Goal: Task Accomplishment & Management: Complete application form

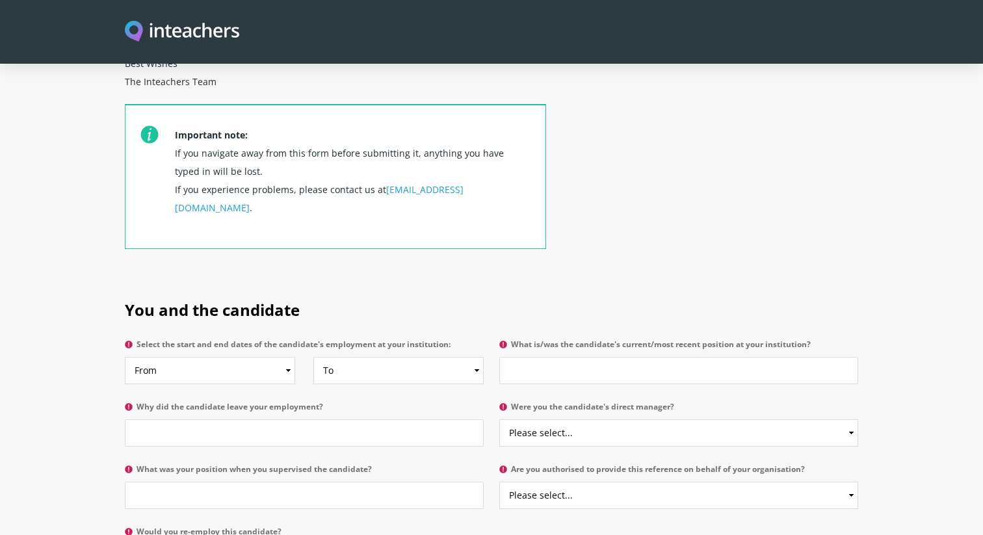
scroll to position [503, 0]
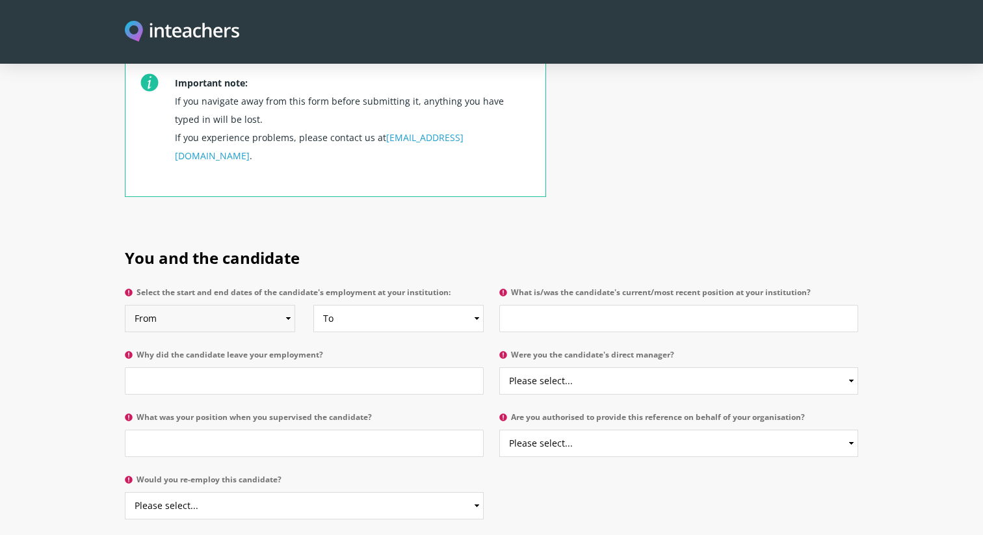
click at [248, 305] on select "From 2025 2024 2023 2022 2021 2020 2019 2018 2017 2016 2015 2014 2013 2012 2011…" at bounding box center [210, 318] width 170 height 27
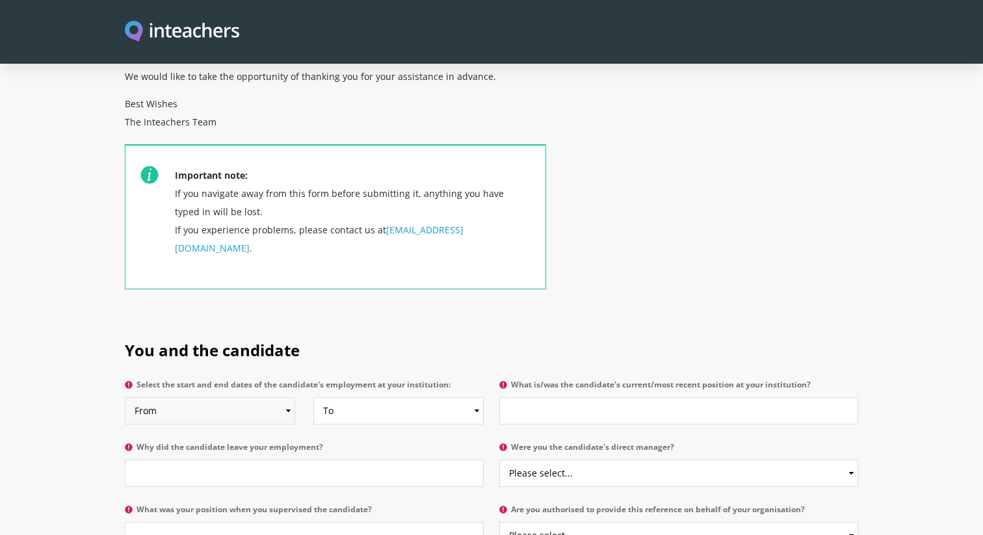
scroll to position [415, 0]
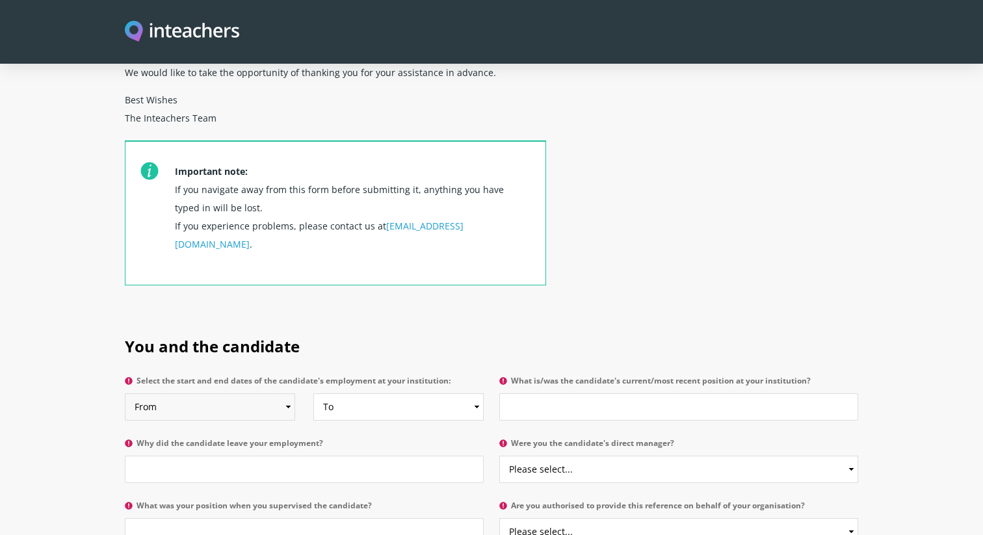
click at [237, 393] on select "From 2025 2024 2023 2022 2021 2020 2019 2018 2017 2016 2015 2014 2013 2012 2011…" at bounding box center [210, 406] width 170 height 27
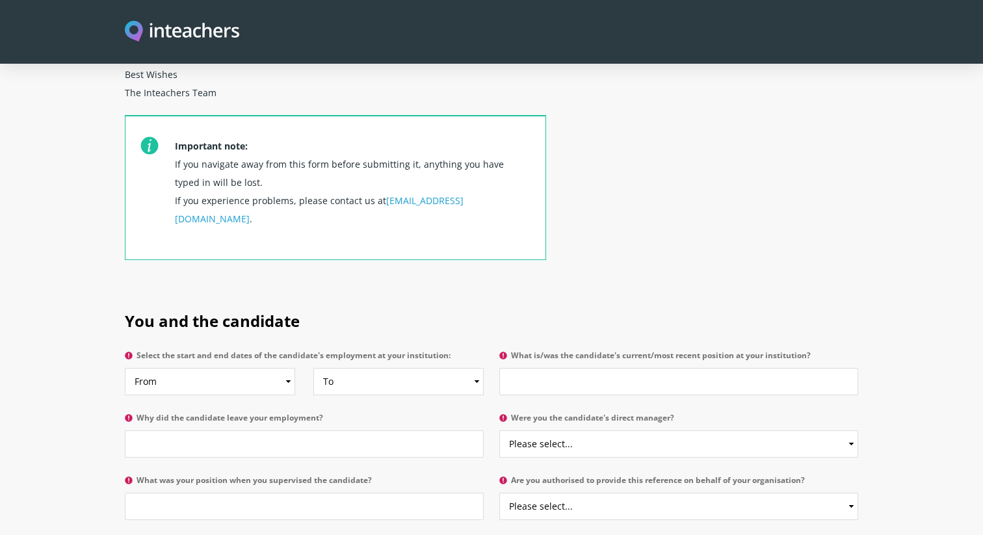
scroll to position [500, 0]
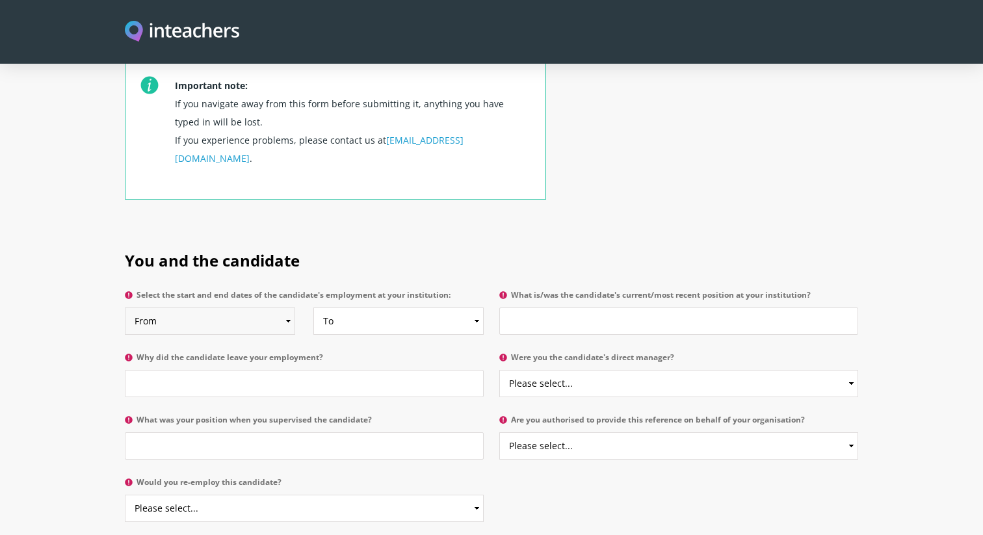
click at [204, 307] on select "From 2025 2024 2023 2022 2021 2020 2019 2018 2017 2016 2015 2014 2013 2012 2011…" at bounding box center [210, 320] width 170 height 27
select select "2020"
click at [125, 307] on select "From 2025 2024 2023 2022 2021 2020 2019 2018 2017 2016 2015 2014 2013 2012 2011…" at bounding box center [210, 320] width 170 height 27
click at [342, 307] on select "To Currently 2025 2024 2023 2022 2021 2020 2019 2018 2017 2016 2015 2014 2013 2…" at bounding box center [398, 320] width 170 height 27
select select "2021"
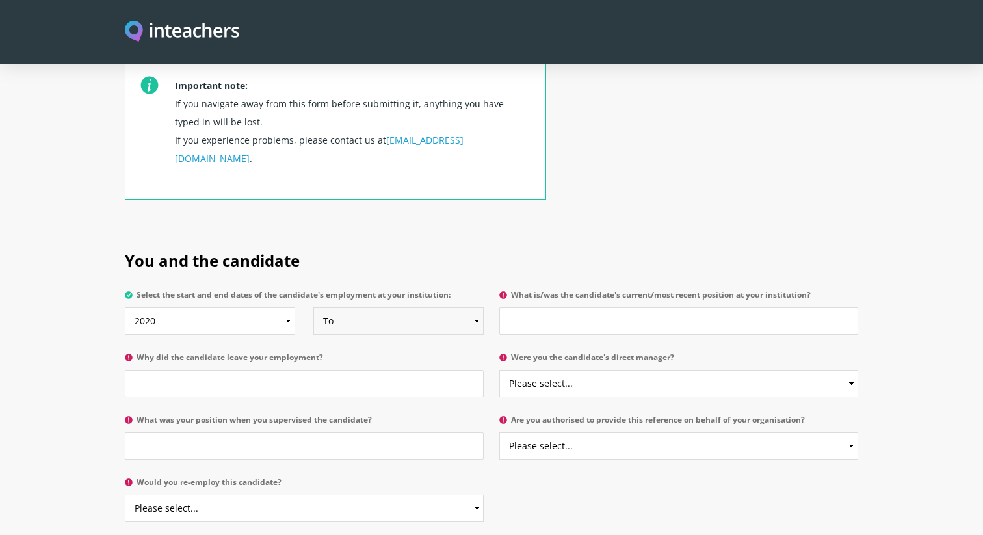
click at [313, 307] on select "To Currently 2025 2024 2023 2022 2021 2020 2019 2018 2017 2016 2015 2014 2013 2…" at bounding box center [398, 320] width 170 height 27
click at [264, 370] on input "Why did the candidate leave your employment?" at bounding box center [304, 383] width 359 height 27
drag, startPoint x: 214, startPoint y: 349, endPoint x: 349, endPoint y: 350, distance: 135.2
click at [349, 370] on input "Was pregrant was not going to go" at bounding box center [304, 383] width 359 height 27
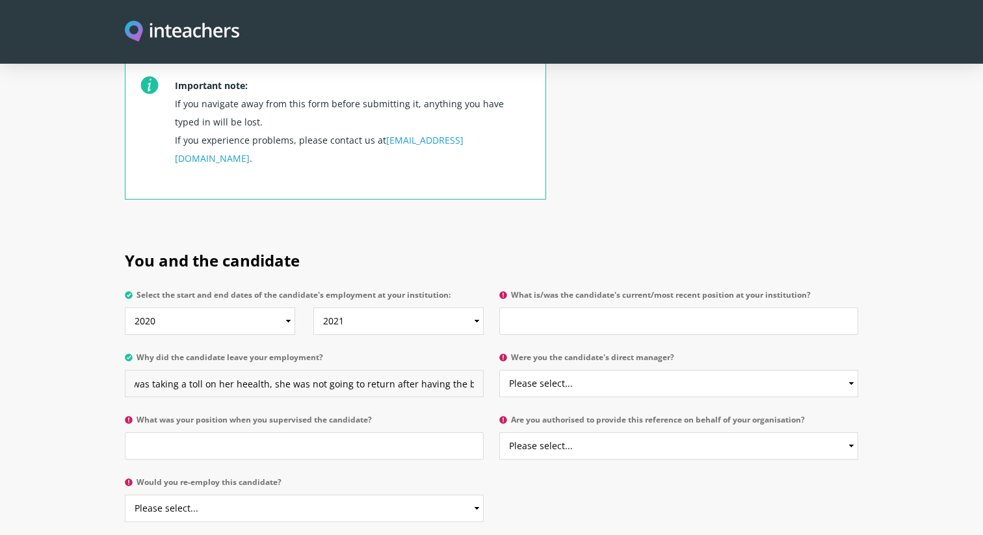
click at [244, 370] on input "Was pregrant was this was taking a toll on her heealth, she was not going to re…" at bounding box center [304, 383] width 359 height 27
type input "Was pregrant was this was taking a toll on her health, she was not going to ret…"
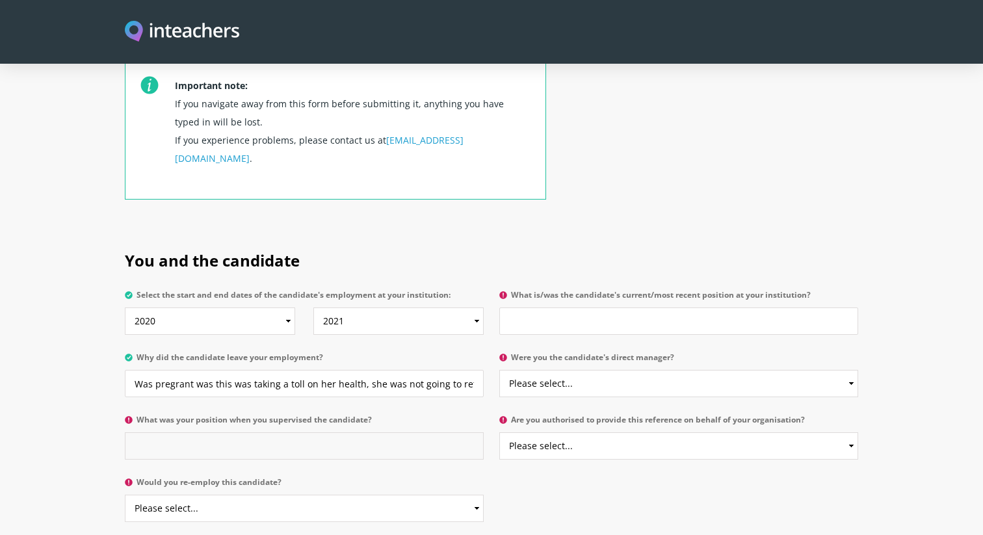
click at [207, 432] on input "What was your position when you supervised the candidate?" at bounding box center [304, 445] width 359 height 27
type input "Head of Primary School"
click at [170, 495] on select "Please select... Yes No" at bounding box center [304, 508] width 359 height 27
select select "Yes"
click at [125, 495] on select "Please select... Yes No" at bounding box center [304, 508] width 359 height 27
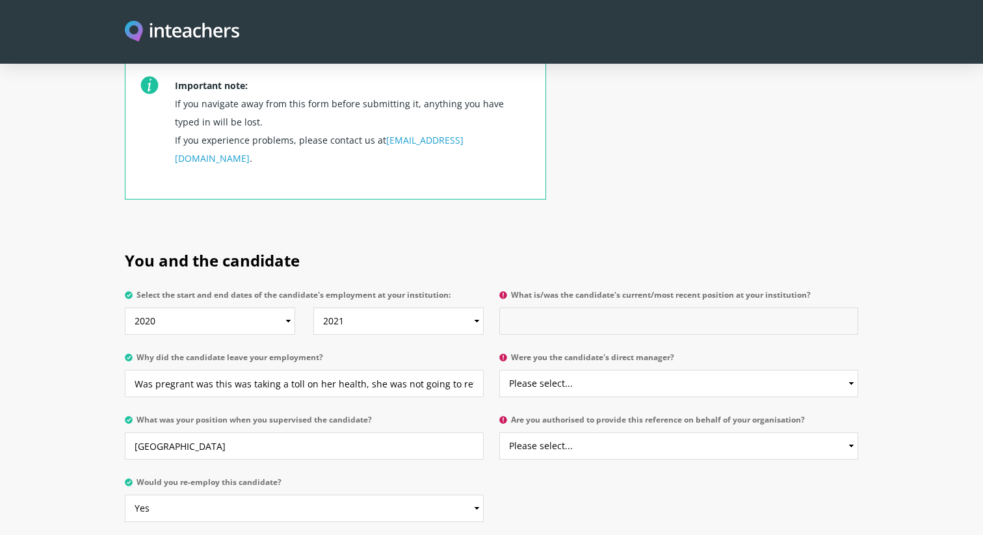
click at [543, 307] on input "What is/was the candidate's current/most recent position at your institution?" at bounding box center [678, 320] width 359 height 27
type input "Teaching Assistant (Year 4)"
click at [539, 370] on select "Please select... Yes No" at bounding box center [678, 383] width 359 height 27
select select "No"
click at [499, 370] on select "Please select... Yes No" at bounding box center [678, 383] width 359 height 27
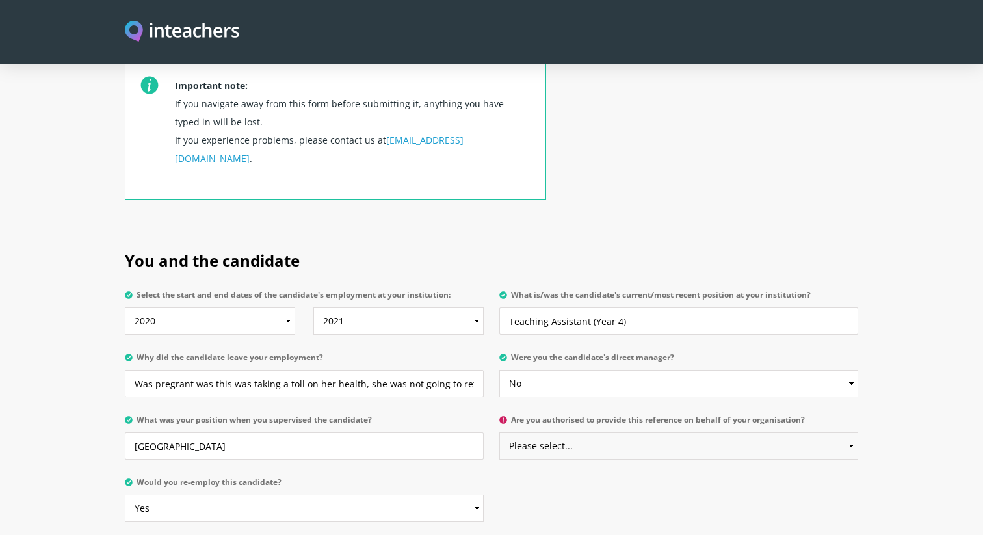
click at [537, 432] on select "Please select... Yes No" at bounding box center [678, 445] width 359 height 27
select select "Yes"
click at [499, 432] on select "Please select... Yes No" at bounding box center [678, 445] width 359 height 27
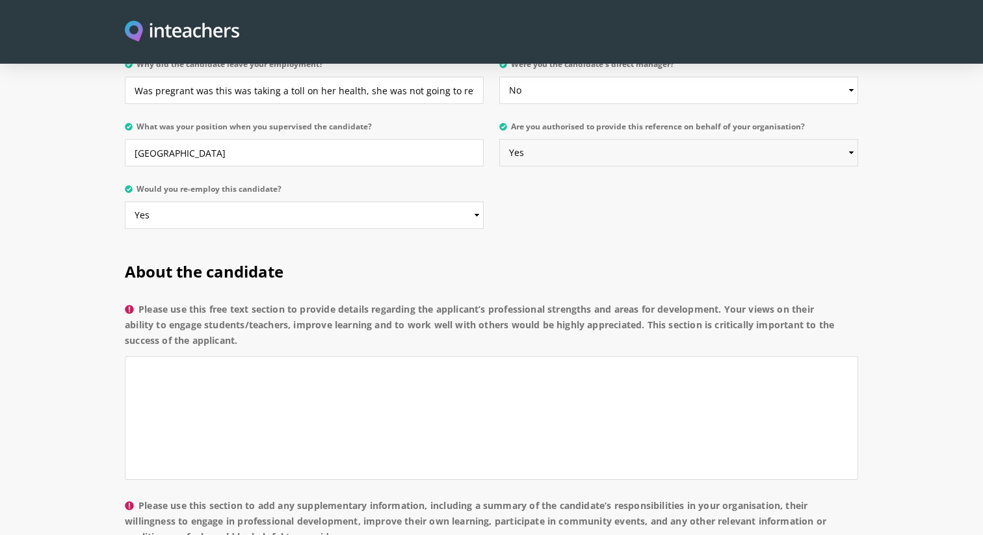
scroll to position [808, 0]
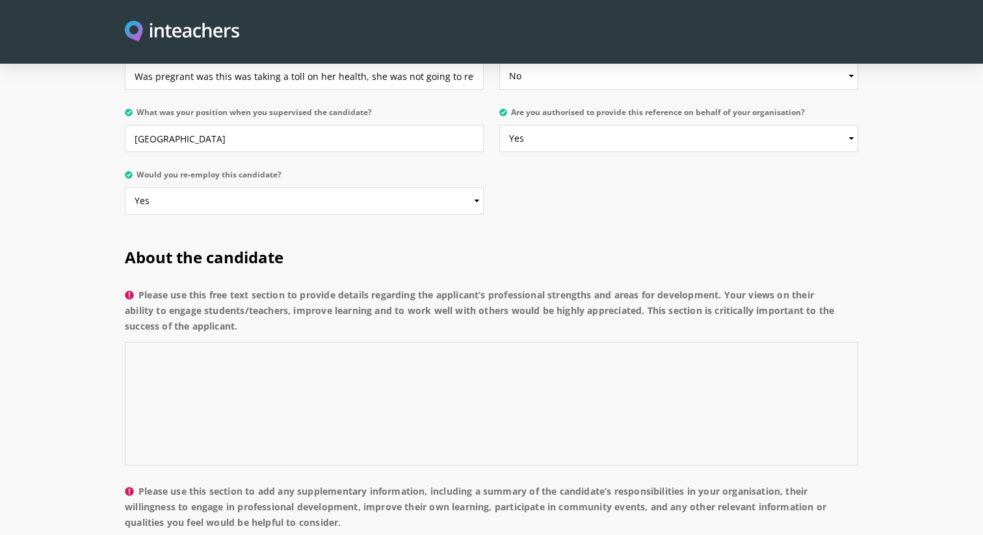
click at [395, 350] on textarea "Please use this free text section to provide details regarding the applicant’s …" at bounding box center [491, 403] width 733 height 123
type textarea "S"
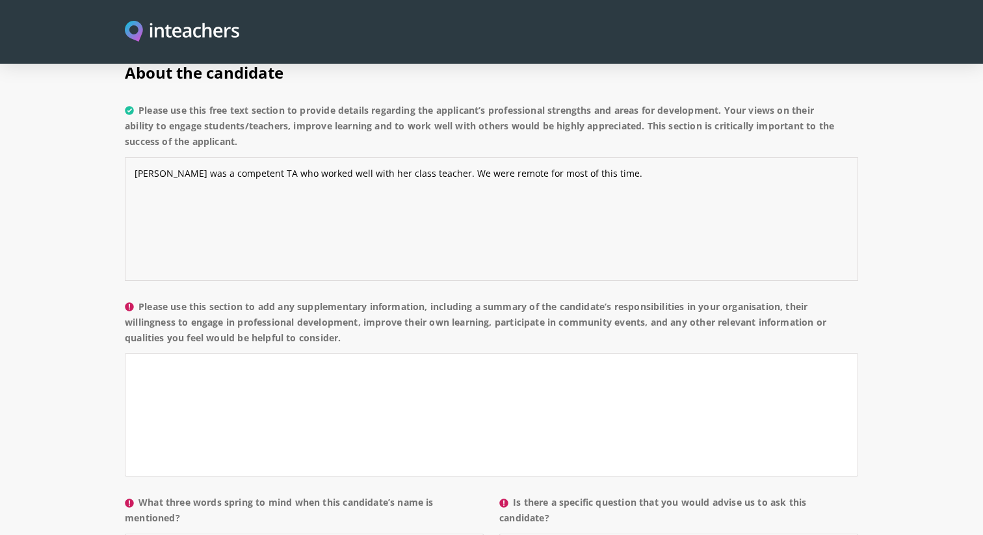
type textarea "Farah was a competent TA who worked well with her class teacher. We were remote…"
click at [432, 353] on textarea "Please use this section to add any supplementary information, including a summa…" at bounding box center [491, 414] width 733 height 123
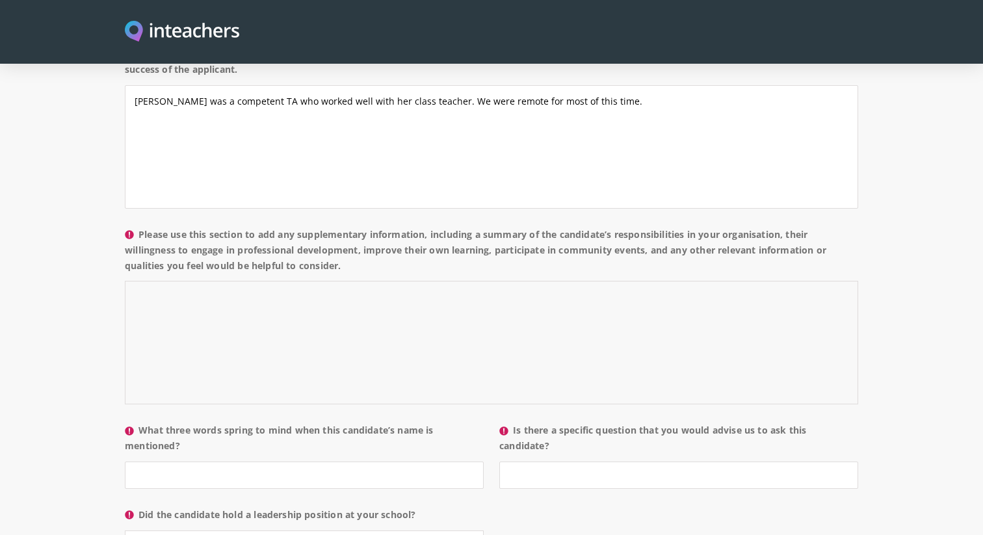
scroll to position [1078, 0]
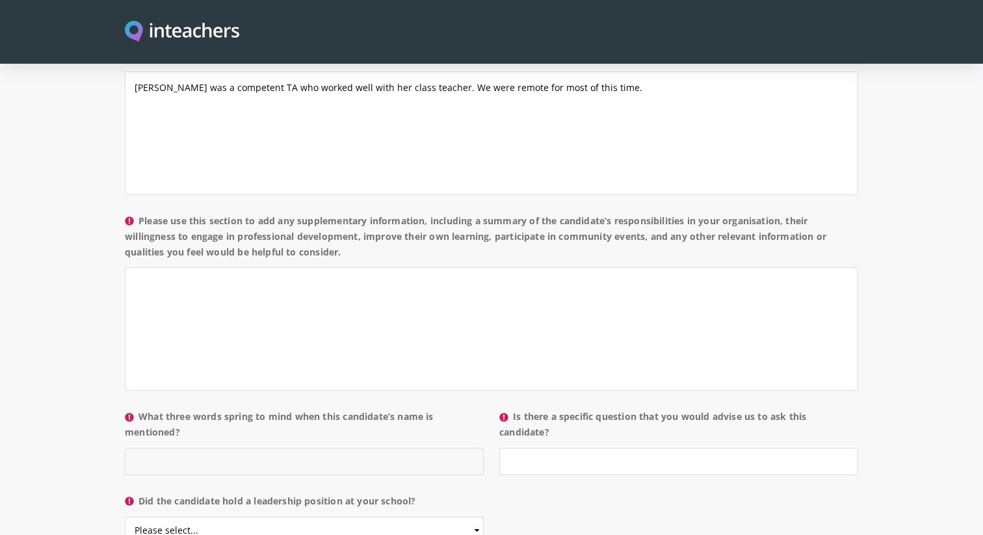
click at [366, 448] on input "What three words spring to mind when this candidate’s name is mentioned?" at bounding box center [304, 461] width 359 height 27
click at [361, 448] on input "What three words spring to mind when this candidate’s name is mentioned?" at bounding box center [304, 461] width 359 height 27
type input "happy,"
click at [272, 283] on textarea "Please use this section to add any supplementary information, including a summa…" at bounding box center [491, 328] width 733 height 123
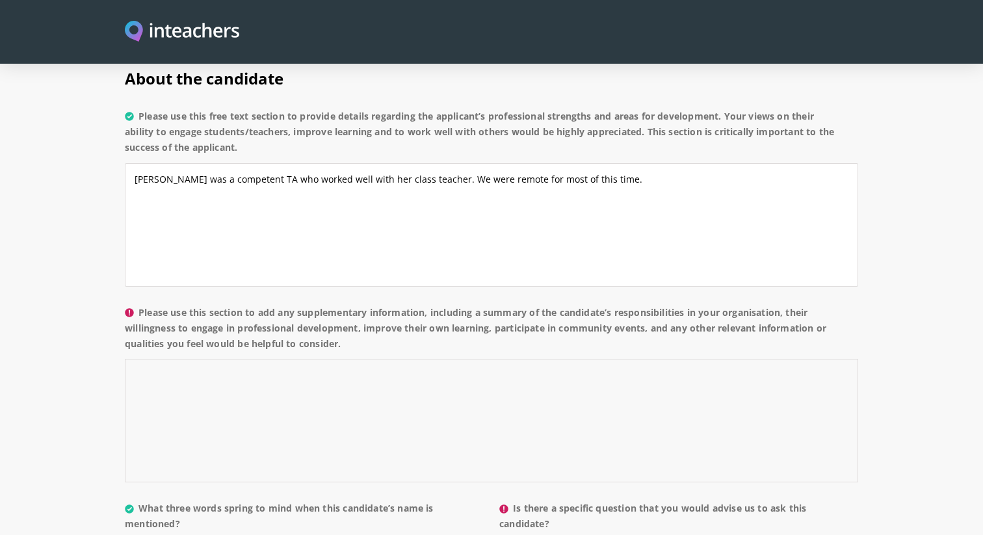
scroll to position [988, 0]
click at [255, 357] on textarea "Please use this section to add any supplementary information, including a summa…" at bounding box center [491, 418] width 733 height 123
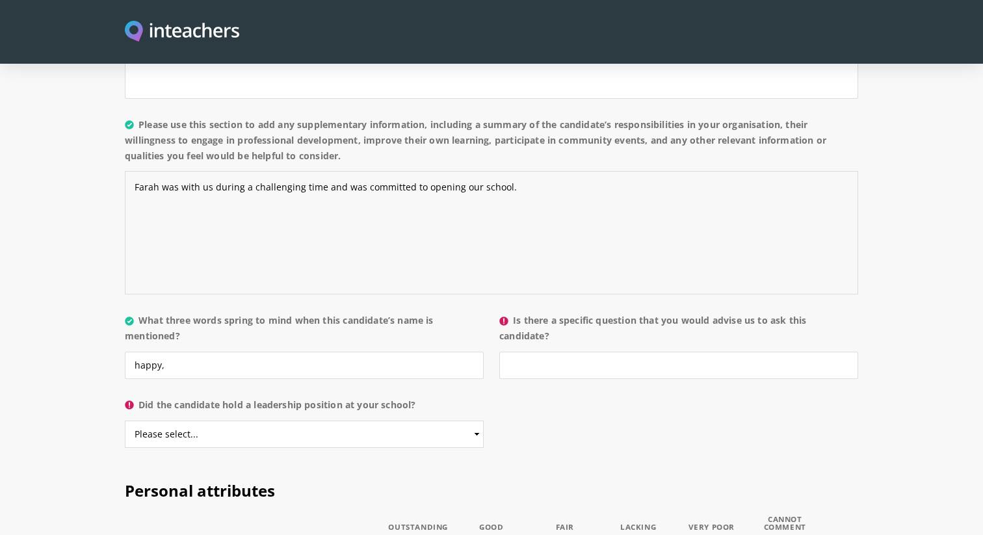
scroll to position [1187, 0]
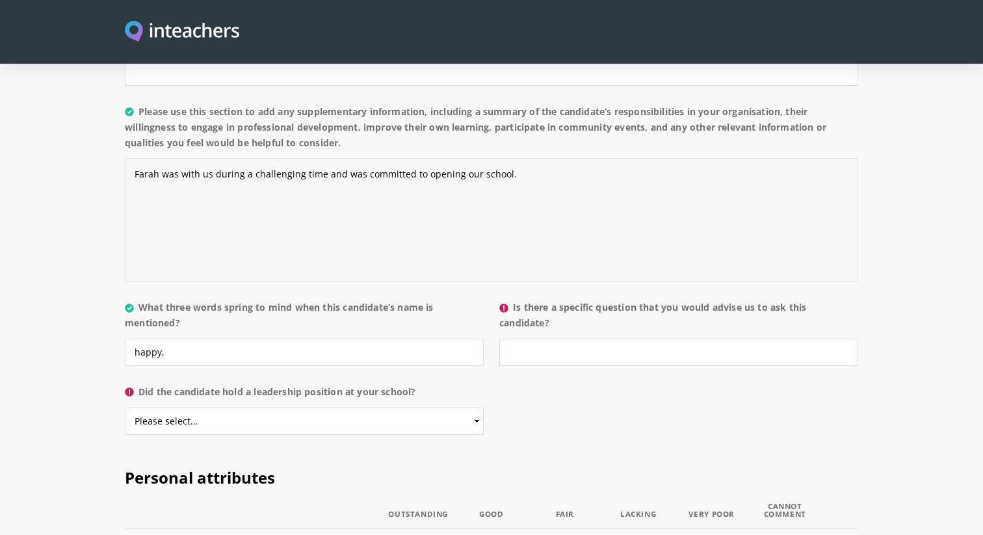
type textarea "Farah was with us during a challenging time and was committed to opening our sc…"
click at [375, 339] on input "happy," at bounding box center [304, 352] width 359 height 27
type input "happy, punctual,"
click at [309, 407] on select "Please select... Yes No" at bounding box center [304, 420] width 359 height 27
select select "No"
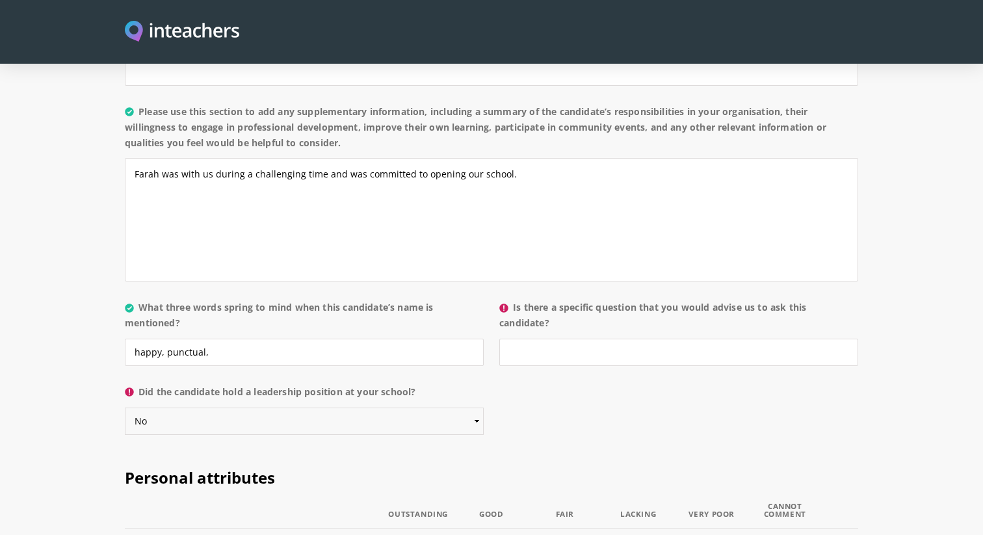
click at [125, 407] on select "Please select... Yes No" at bounding box center [304, 420] width 359 height 27
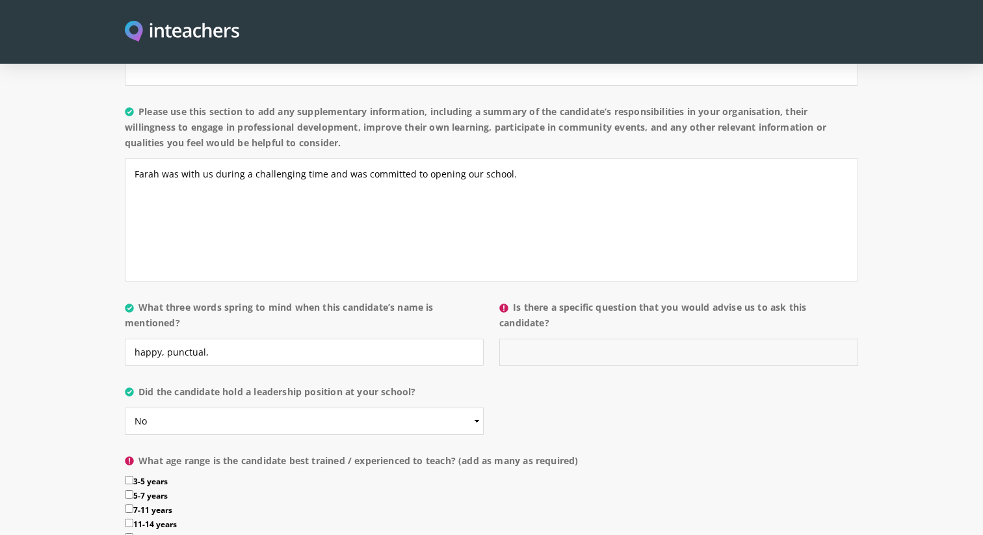
click at [530, 339] on input "Is there a specific question that you would advise us to ask this candidate?" at bounding box center [678, 352] width 359 height 27
type input "No"
click at [307, 339] on input "happy, punctual," at bounding box center [304, 352] width 359 height 27
click at [281, 384] on label "Did the candidate hold a leadership position at your school?" at bounding box center [304, 395] width 359 height 23
click at [281, 407] on select "Please select... Yes No" at bounding box center [304, 420] width 359 height 27
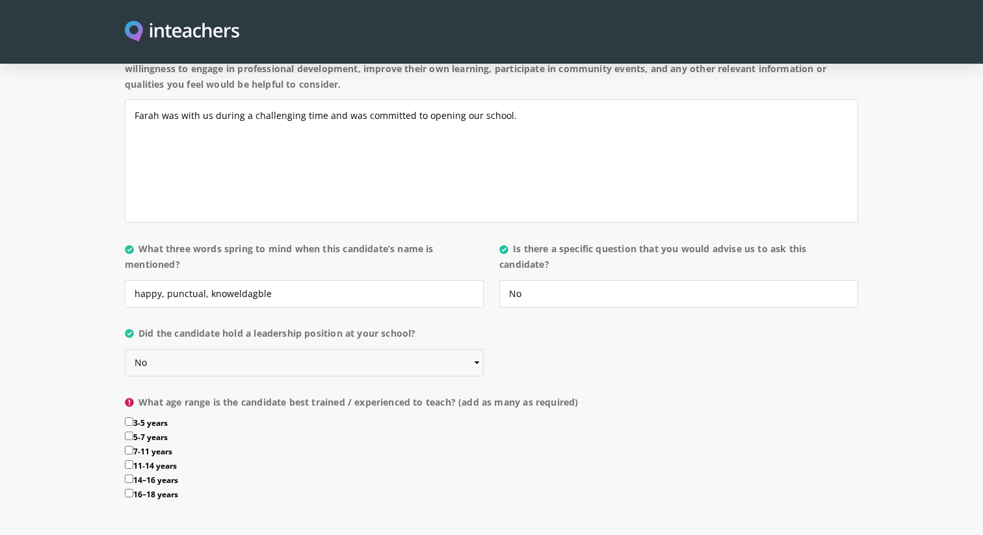
scroll to position [1264, 0]
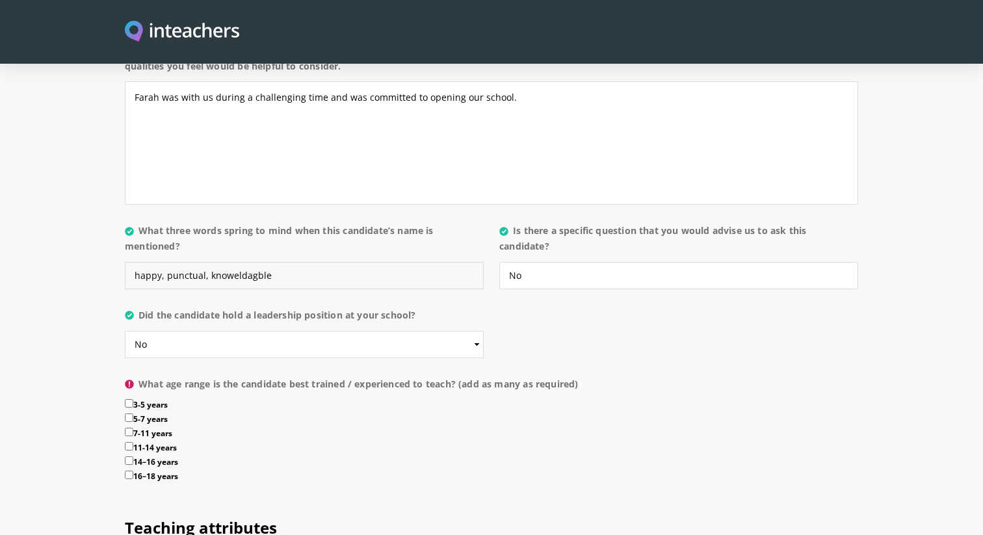
click at [229, 262] on input "happy, punctual, knoweldagble" at bounding box center [304, 275] width 359 height 27
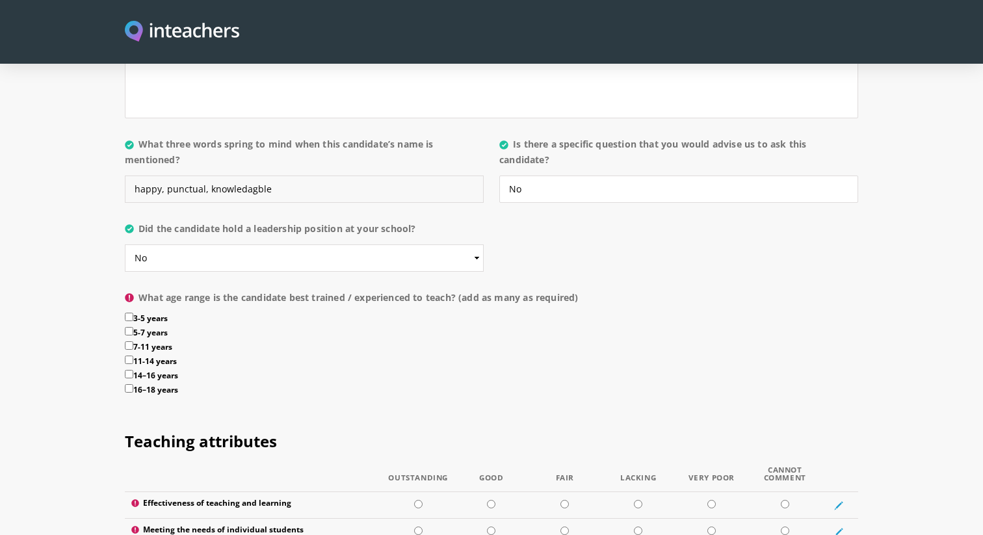
scroll to position [1351, 0]
type input "happy, punctual, knowledagble"
click at [128, 340] on input "7-11 years" at bounding box center [129, 344] width 8 height 8
checkbox input "true"
click at [129, 326] on input "5-7 years" at bounding box center [129, 330] width 8 height 8
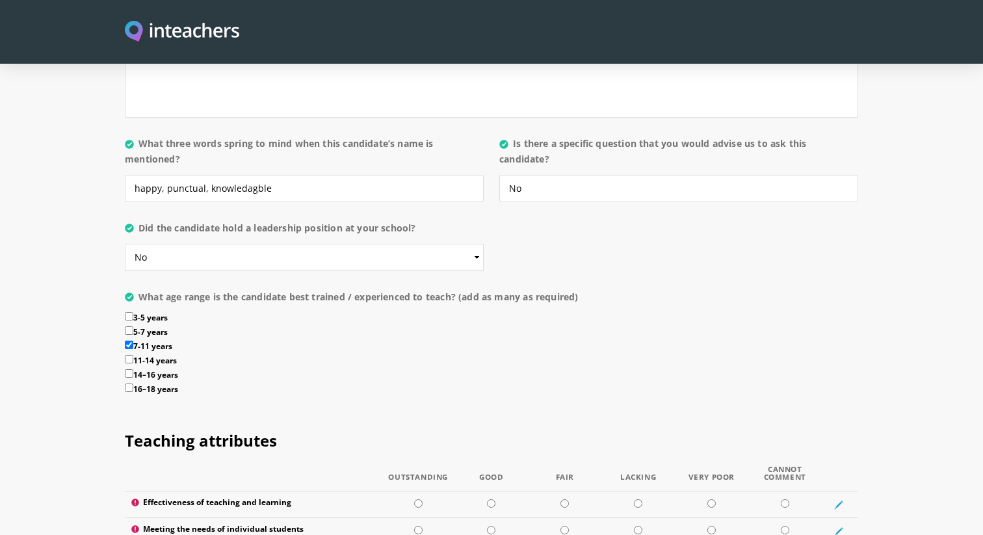
checkbox input "true"
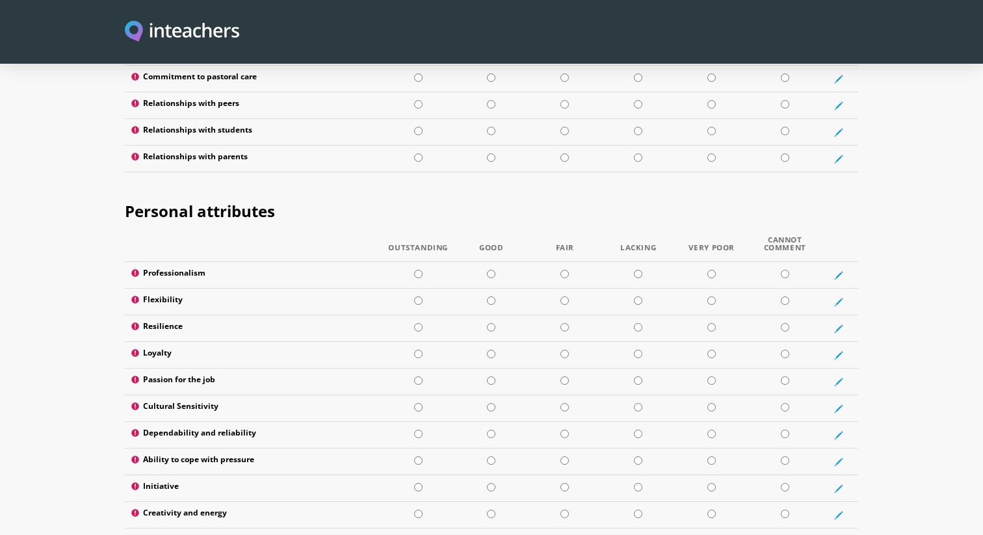
scroll to position [2006, 0]
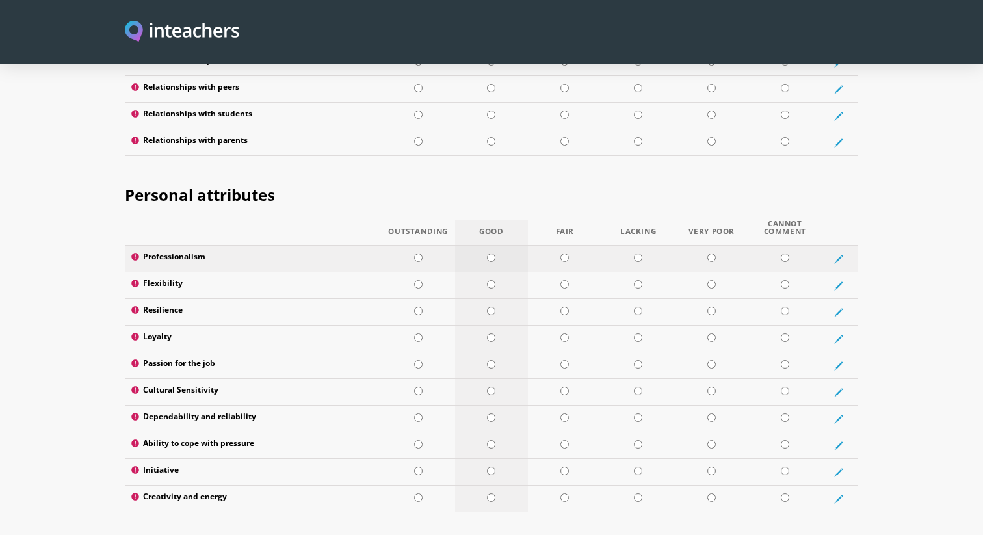
click at [496, 246] on td at bounding box center [491, 259] width 73 height 27
radio input "true"
click at [491, 280] on input "radio" at bounding box center [491, 284] width 8 height 8
radio input "true"
click at [492, 307] on input "radio" at bounding box center [491, 311] width 8 height 8
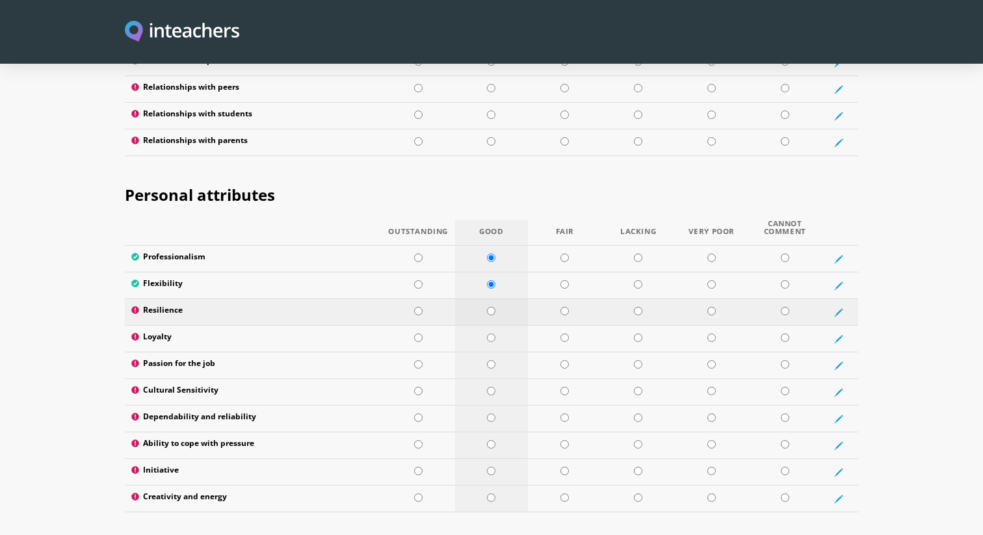
radio input "true"
click at [492, 333] on input "radio" at bounding box center [491, 337] width 8 height 8
radio input "true"
click at [490, 360] on input "radio" at bounding box center [491, 364] width 8 height 8
radio input "true"
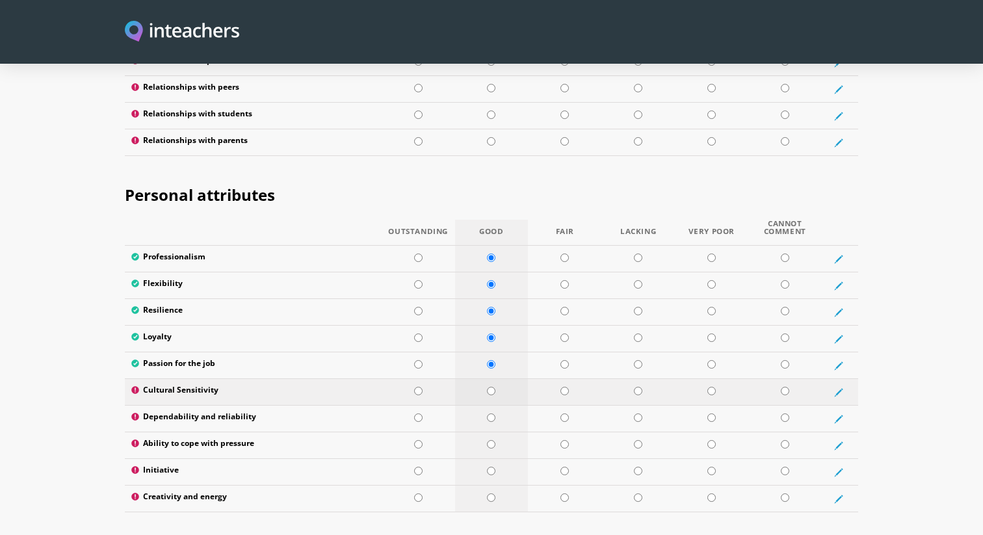
click at [490, 387] on input "radio" at bounding box center [491, 391] width 8 height 8
radio input "true"
click at [490, 413] on input "radio" at bounding box center [491, 417] width 8 height 8
radio input "true"
click at [490, 440] on input "radio" at bounding box center [491, 444] width 8 height 8
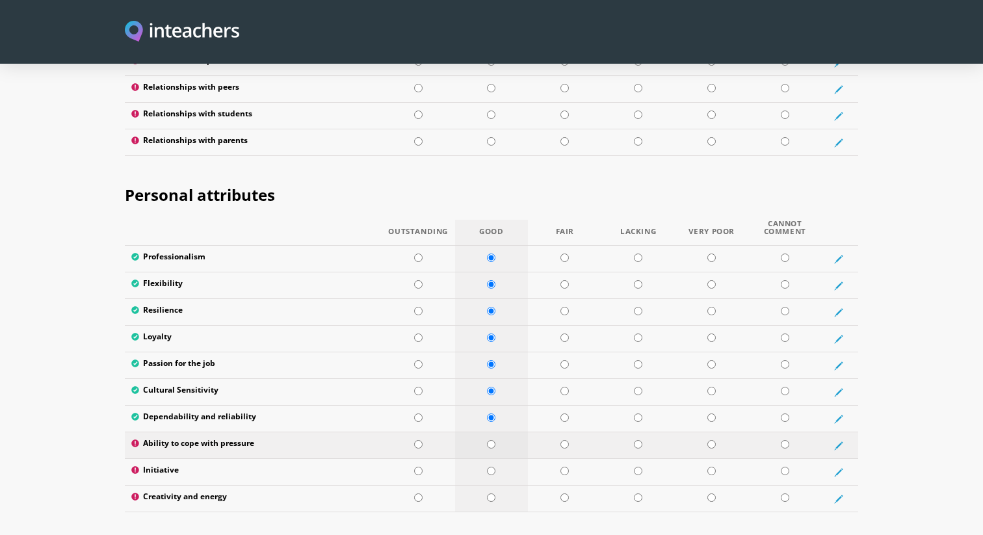
radio input "true"
click at [490, 459] on td at bounding box center [491, 472] width 73 height 27
radio input "true"
click at [491, 493] on input "radio" at bounding box center [491, 497] width 8 height 8
radio input "true"
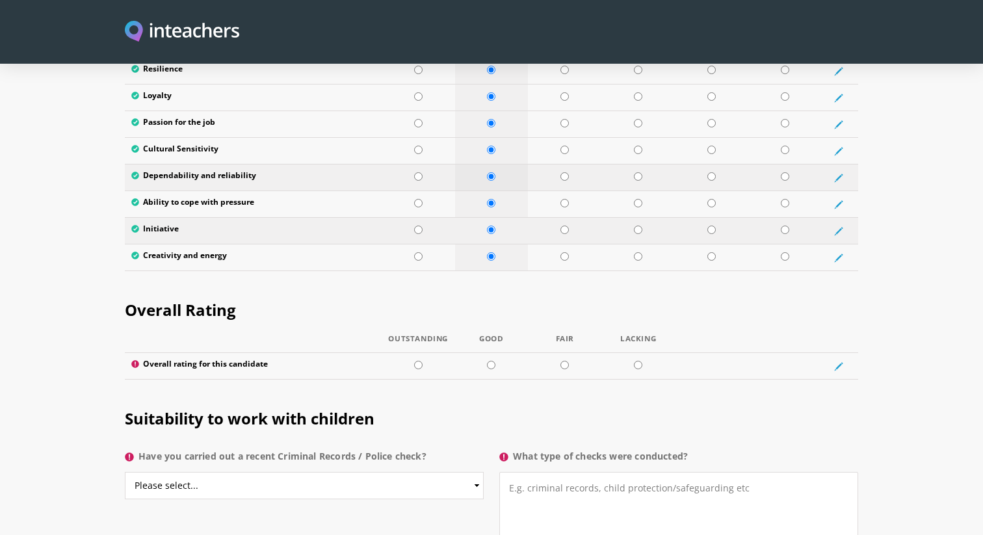
scroll to position [2272, 0]
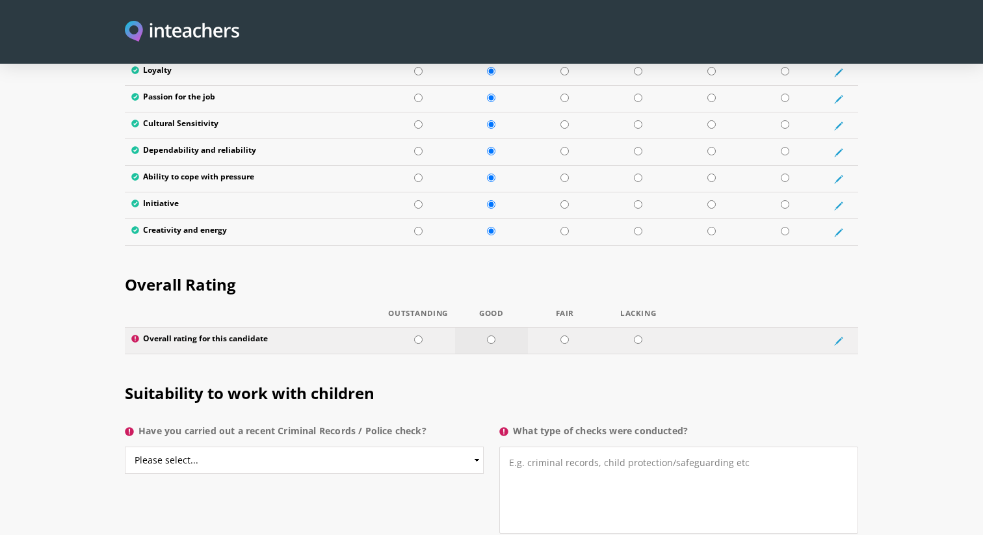
click at [495, 335] on input "radio" at bounding box center [491, 339] width 8 height 8
radio input "true"
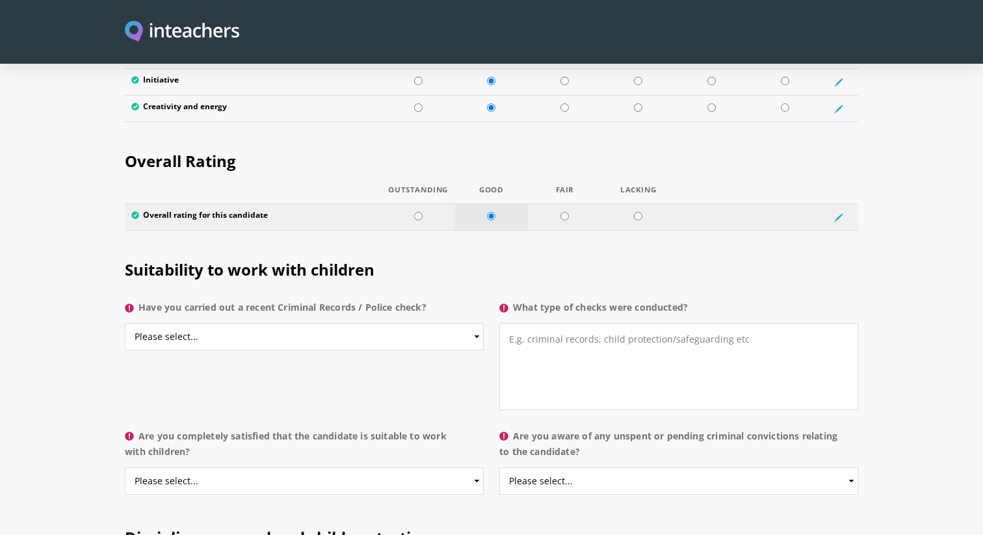
scroll to position [2397, 0]
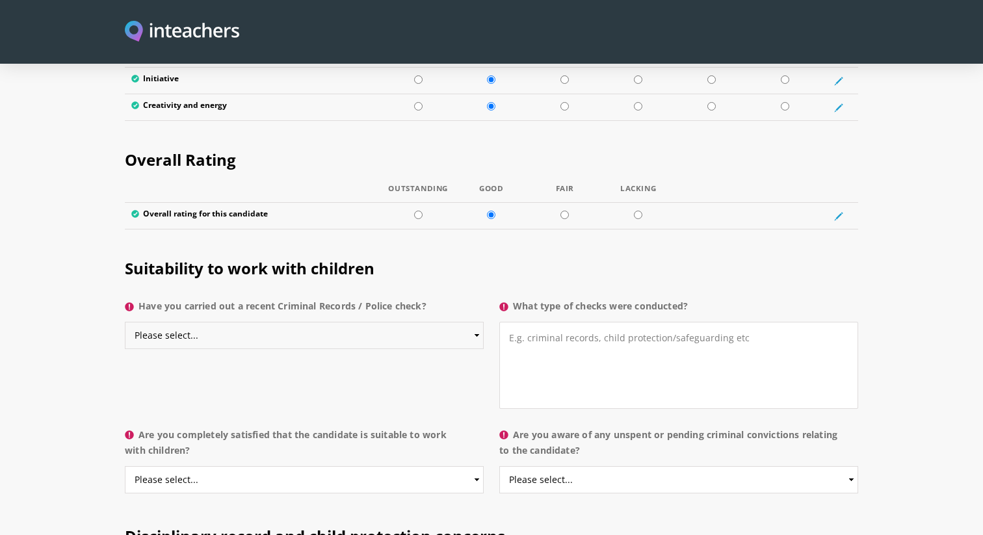
click at [413, 322] on select "Please select... Yes No Do not know" at bounding box center [304, 335] width 359 height 27
select select "No"
click at [125, 322] on select "Please select... Yes No Do not know" at bounding box center [304, 335] width 359 height 27
click at [563, 322] on textarea "What type of checks were conducted?" at bounding box center [678, 365] width 359 height 87
click at [308, 466] on select "Please select... Yes No Do not know" at bounding box center [304, 479] width 359 height 27
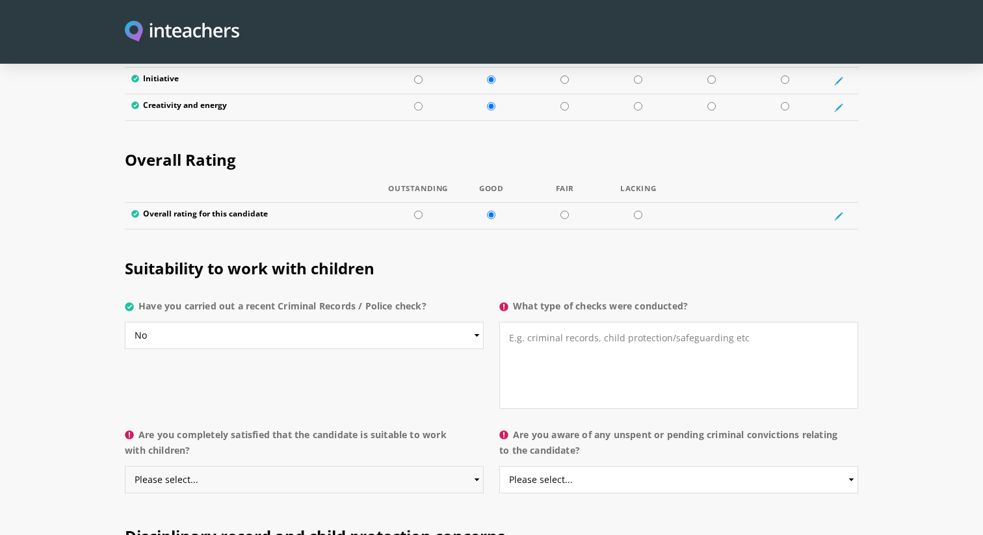
select select "Yes"
click at [125, 466] on select "Please select... Yes No Do not know" at bounding box center [304, 479] width 359 height 27
click at [538, 466] on select "Please select... Yes No Do not know" at bounding box center [678, 479] width 359 height 27
select select "No"
click at [499, 466] on select "Please select... Yes No Do not know" at bounding box center [678, 479] width 359 height 27
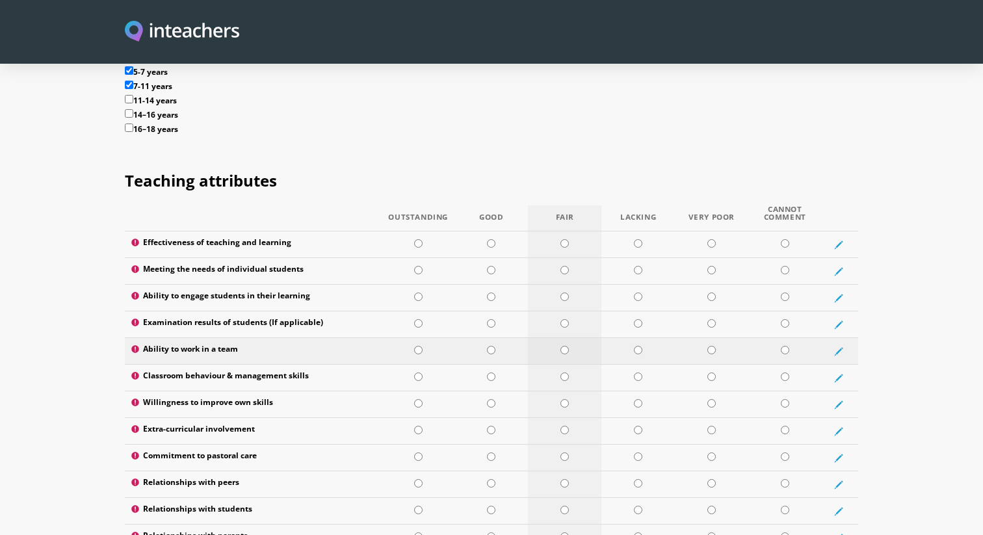
scroll to position [1627, 0]
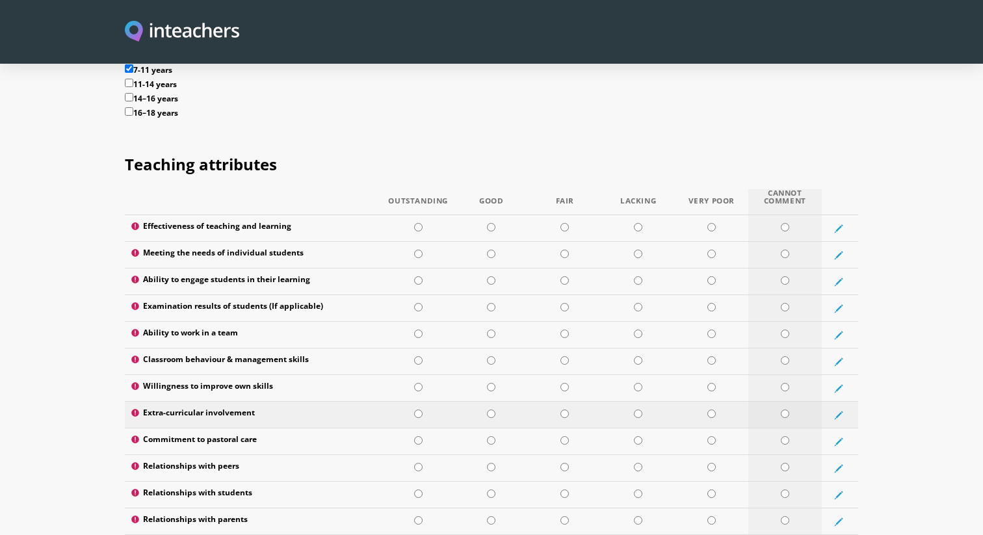
click at [779, 402] on td at bounding box center [784, 415] width 73 height 27
radio input "true"
click at [494, 436] on input "radio" at bounding box center [491, 440] width 8 height 8
radio input "true"
click at [492, 455] on td at bounding box center [491, 468] width 73 height 27
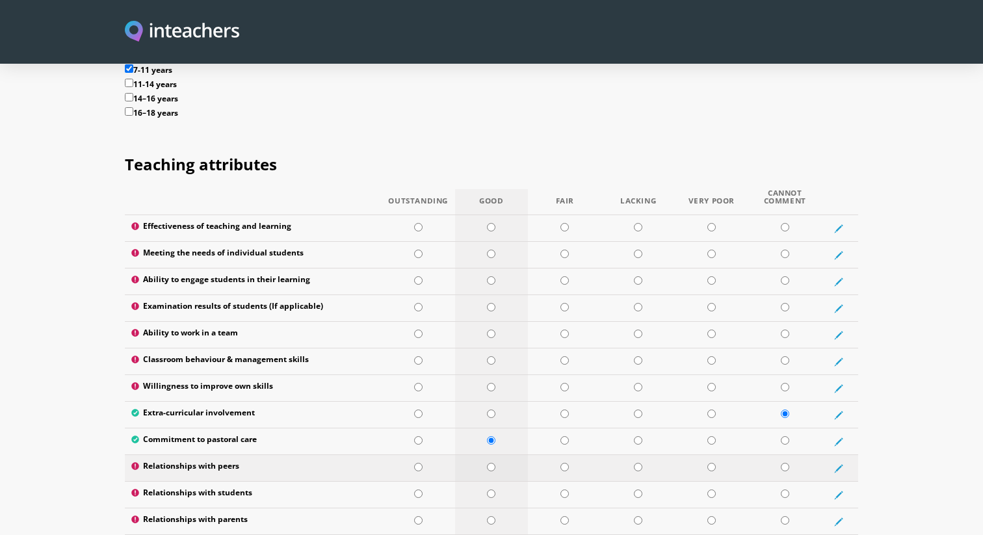
radio input "true"
click at [489, 489] on input "radio" at bounding box center [491, 493] width 8 height 8
radio input "true"
click at [497, 508] on td at bounding box center [491, 521] width 73 height 27
radio input "true"
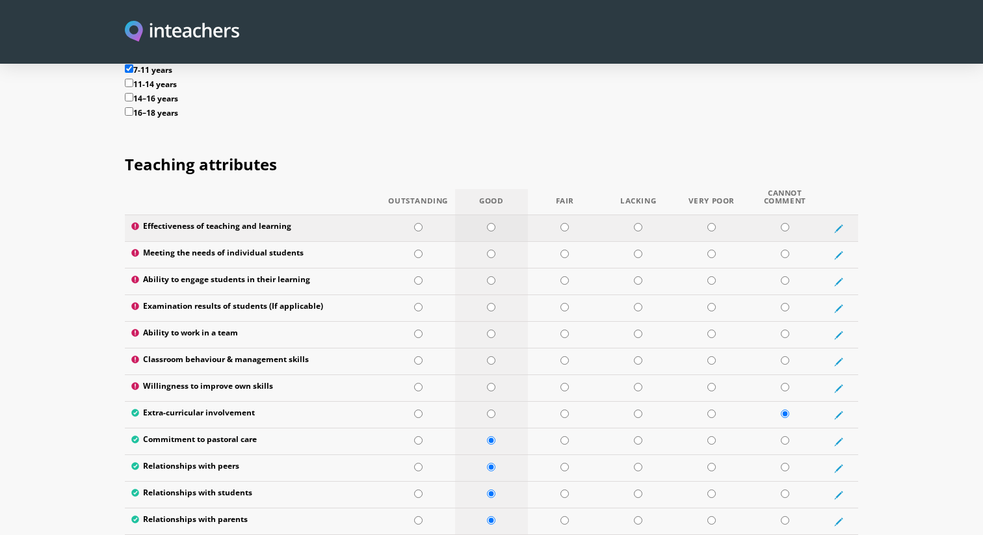
click at [491, 223] on input "radio" at bounding box center [491, 227] width 8 height 8
radio input "true"
click at [487, 250] on input "radio" at bounding box center [491, 254] width 8 height 8
radio input "true"
click at [491, 276] on input "radio" at bounding box center [491, 280] width 8 height 8
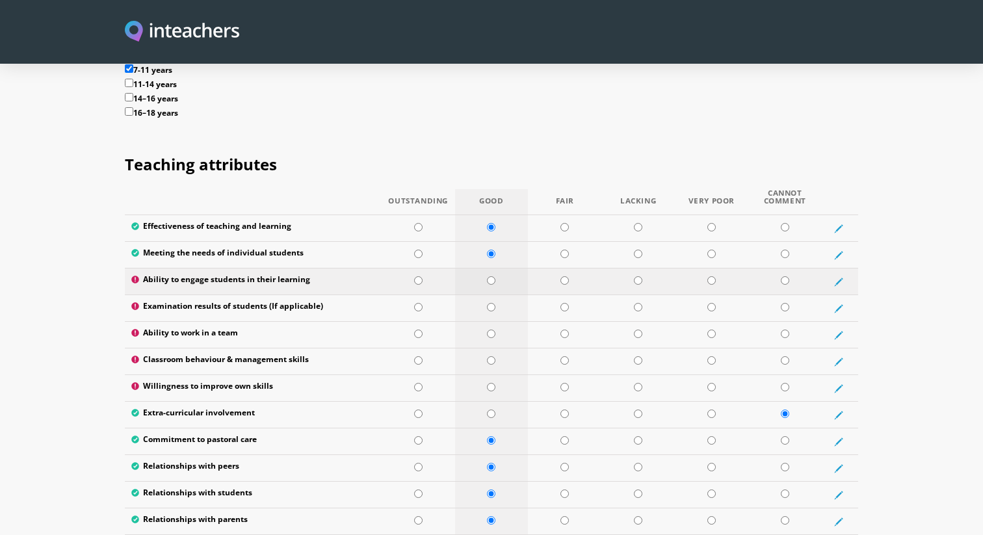
radio input "true"
click at [785, 303] on input "radio" at bounding box center [784, 307] width 8 height 8
radio input "true"
click at [490, 329] on input "radio" at bounding box center [491, 333] width 8 height 8
radio input "true"
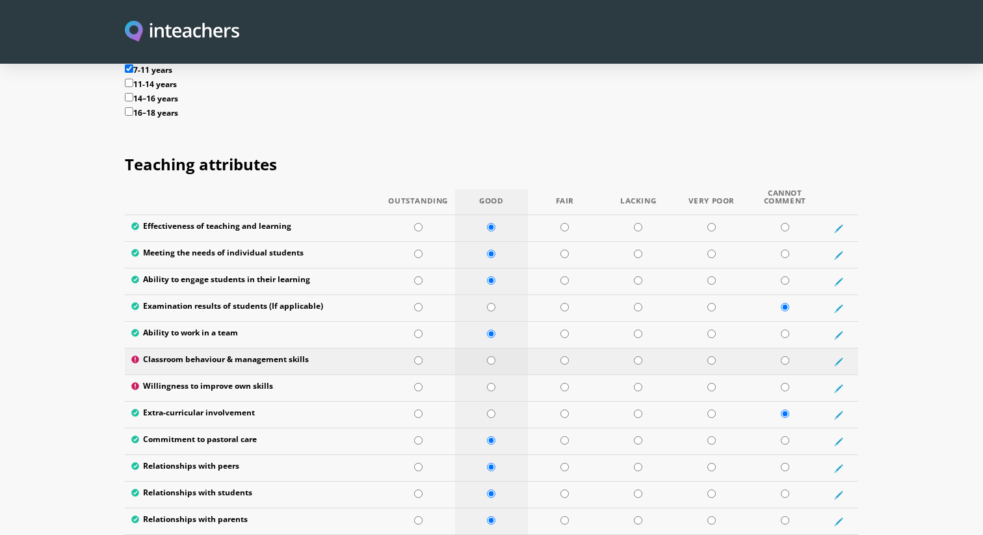
click at [493, 356] on input "radio" at bounding box center [491, 360] width 8 height 8
radio input "true"
click at [493, 383] on input "radio" at bounding box center [491, 387] width 8 height 8
radio input "true"
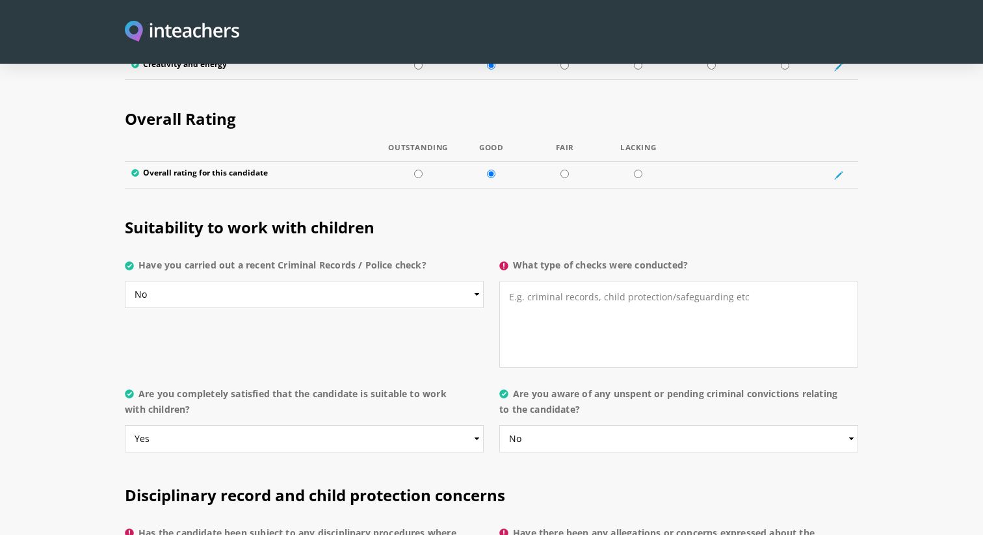
scroll to position [2444, 0]
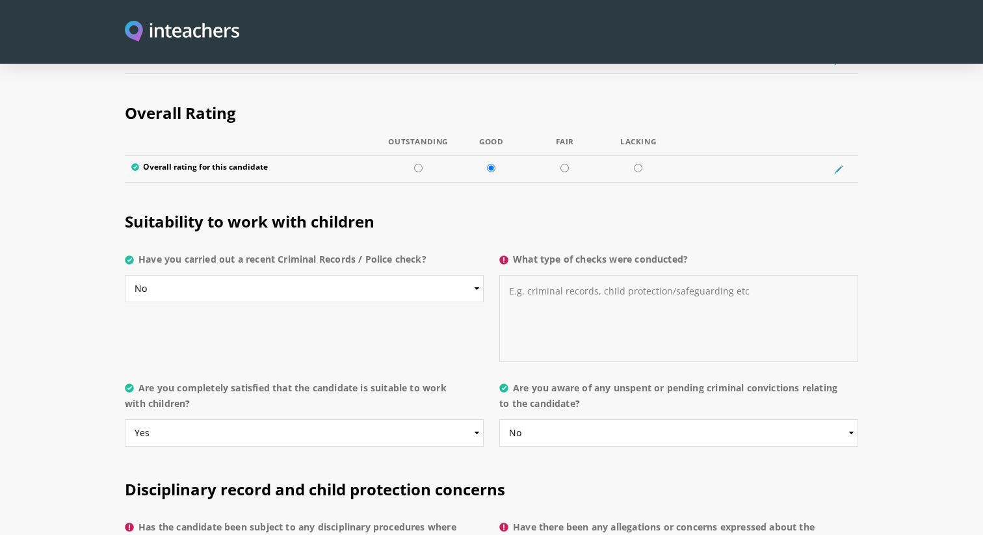
click at [529, 291] on textarea "What type of checks were conducted?" at bounding box center [678, 318] width 359 height 87
drag, startPoint x: 550, startPoint y: 260, endPoint x: 502, endPoint y: 264, distance: 48.2
click at [502, 275] on textarea "crinimal record" at bounding box center [678, 318] width 359 height 87
click at [513, 275] on textarea "criminal record check Leabanone" at bounding box center [678, 318] width 359 height 87
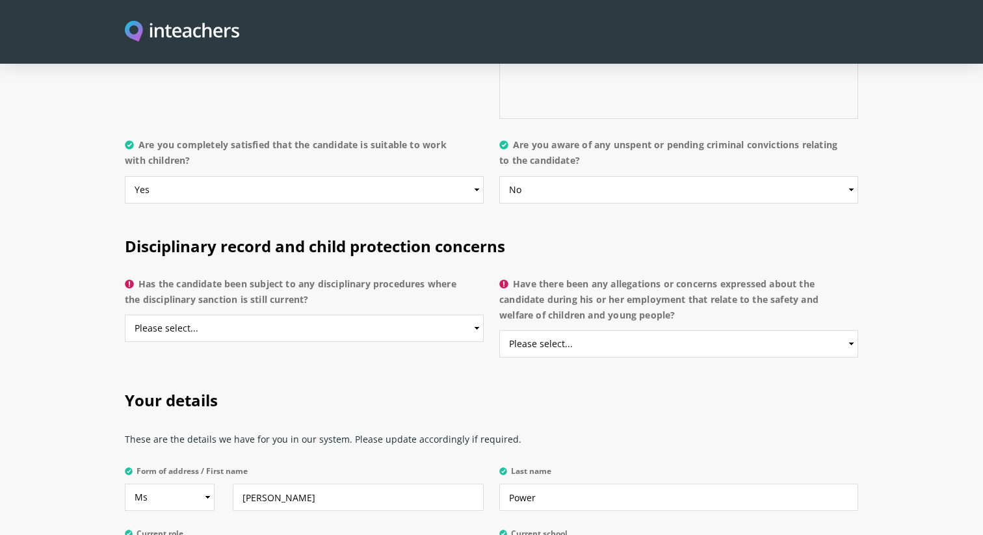
scroll to position [2715, 0]
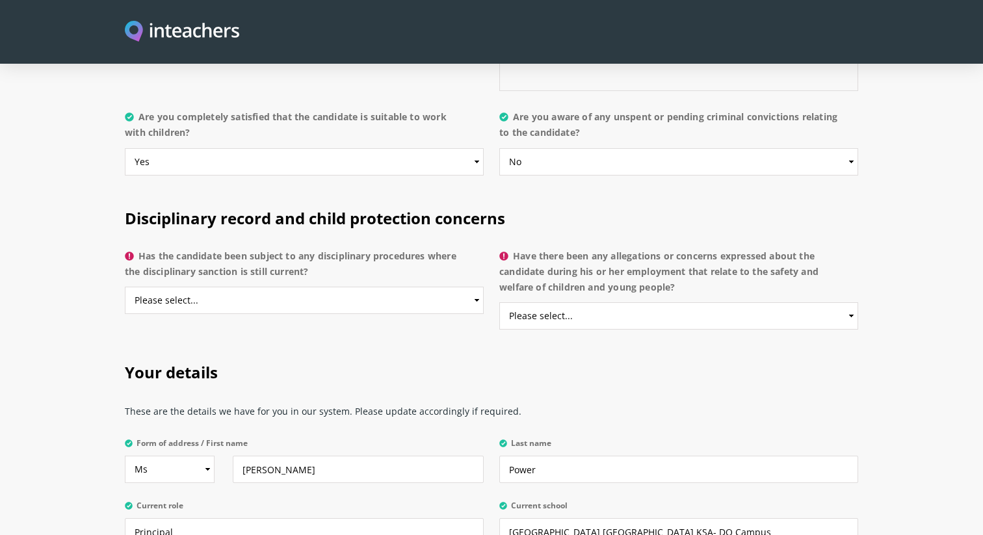
type textarea "Criminal record check Lebanon"
click at [357, 287] on select "Please select... Yes No Do not know" at bounding box center [304, 300] width 359 height 27
select select "No"
click at [125, 287] on select "Please select... Yes No Do not know" at bounding box center [304, 300] width 359 height 27
click at [521, 302] on select "Please select... Yes No Do not know" at bounding box center [678, 315] width 359 height 27
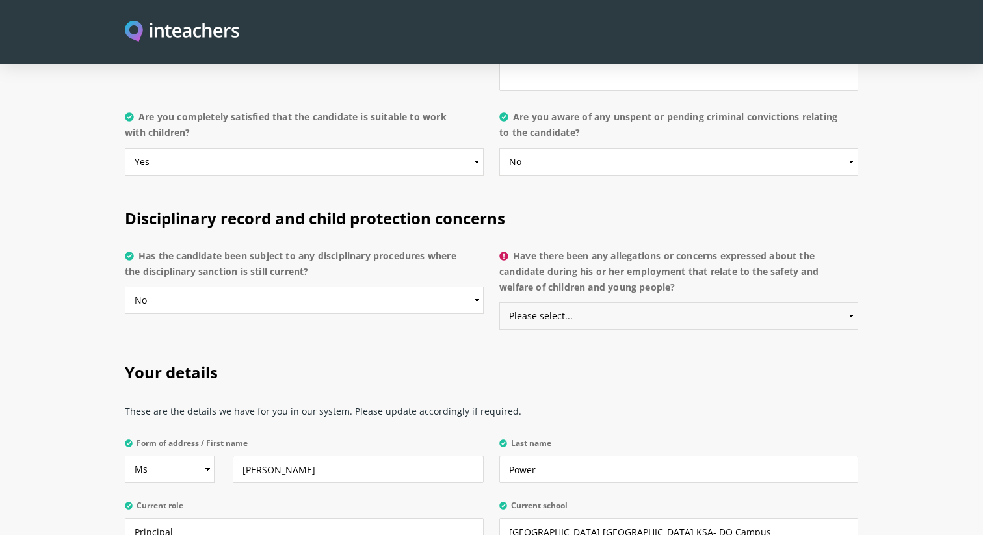
select select "No"
click at [499, 302] on select "Please select... Yes No Do not know" at bounding box center [678, 315] width 359 height 27
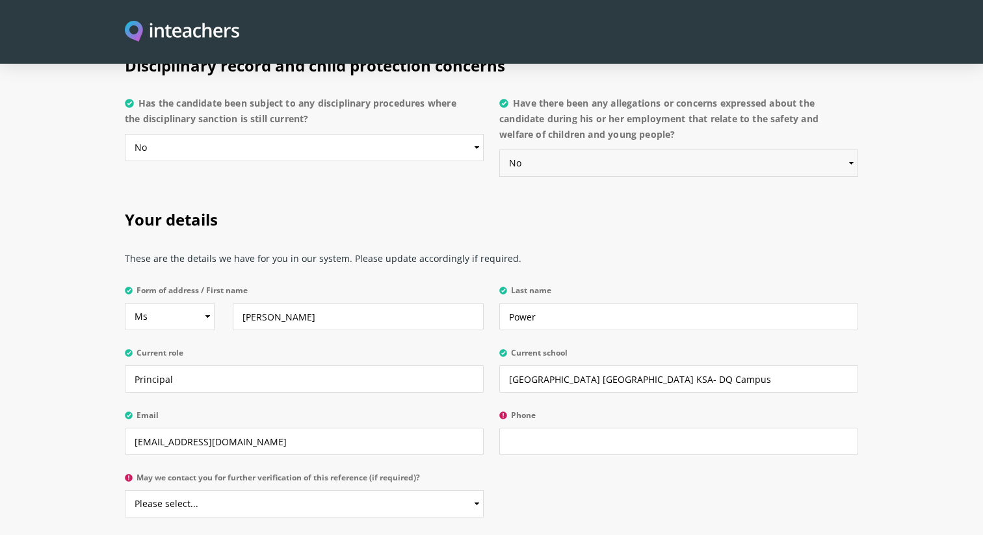
scroll to position [2890, 0]
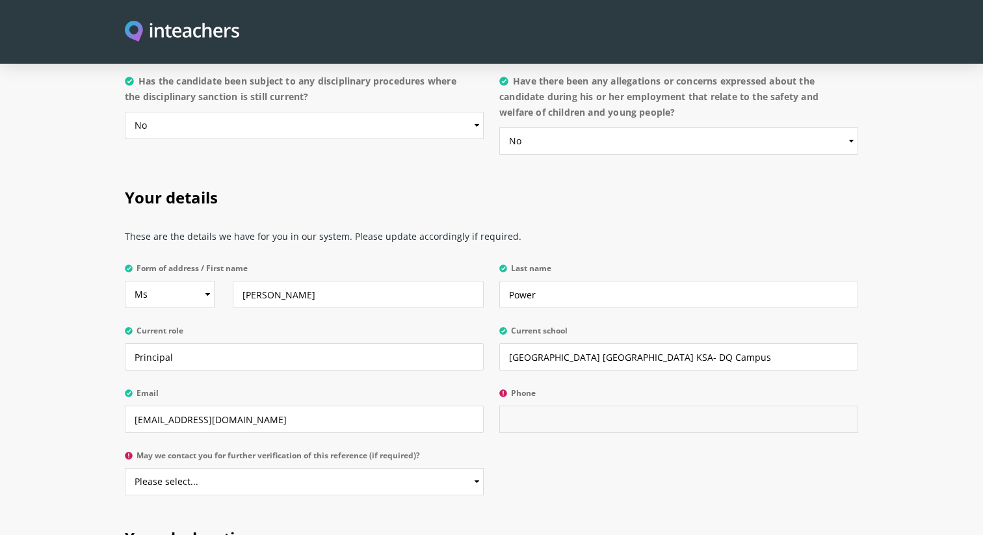
click at [512, 405] on input "Phone" at bounding box center [678, 418] width 359 height 27
paste input "00 966 11 520 9050"
type input "00 966 11 520 9050"
click at [259, 468] on select "Please select... Yes No" at bounding box center [304, 481] width 359 height 27
select select "Yes"
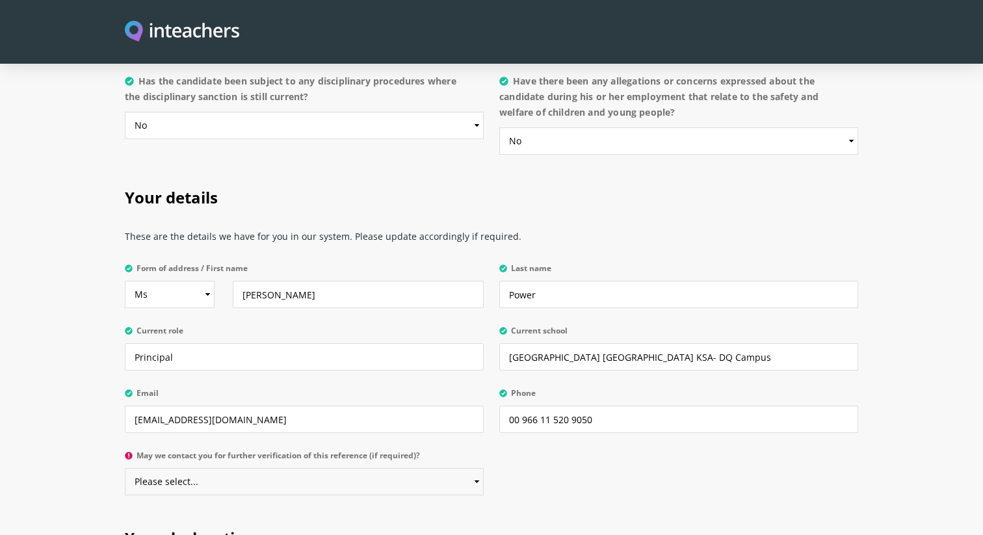
click at [125, 468] on select "Please select... Yes No" at bounding box center [304, 481] width 359 height 27
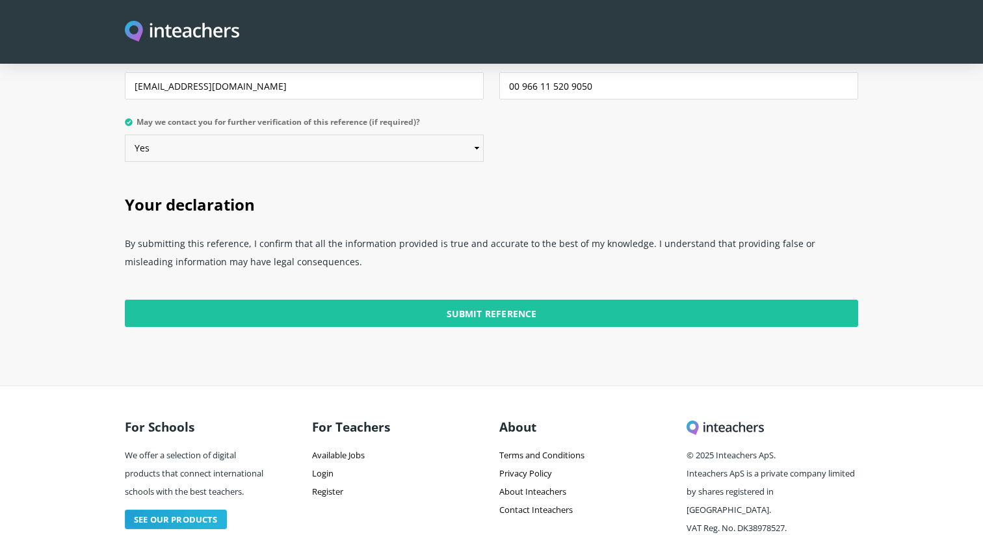
scroll to position [3233, 0]
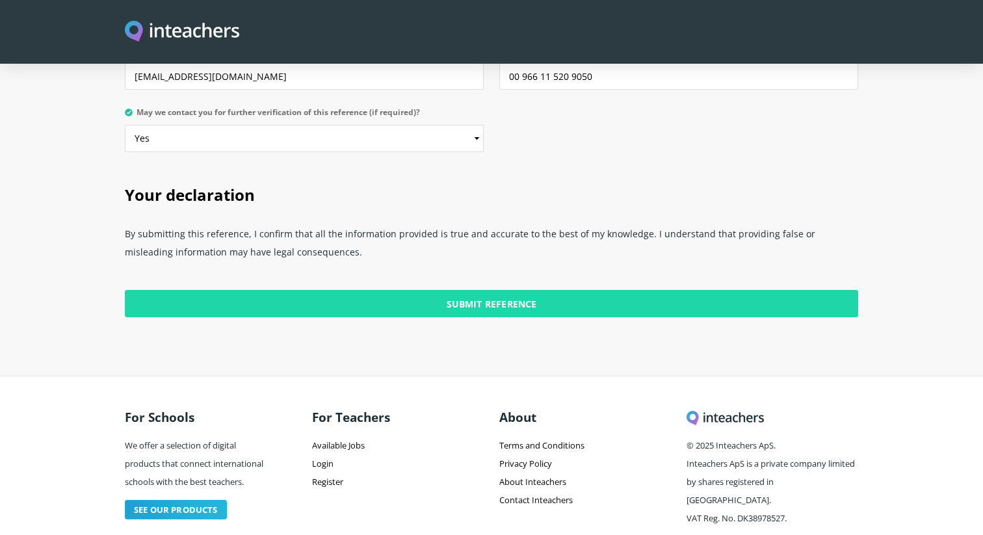
click at [352, 290] on input "Submit Reference" at bounding box center [491, 303] width 733 height 27
